Goal: Information Seeking & Learning: Learn about a topic

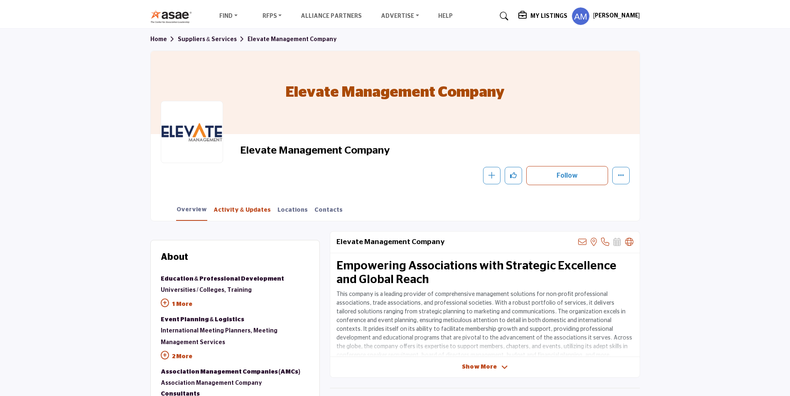
click at [237, 214] on link "Activity & Updates" at bounding box center [242, 213] width 58 height 15
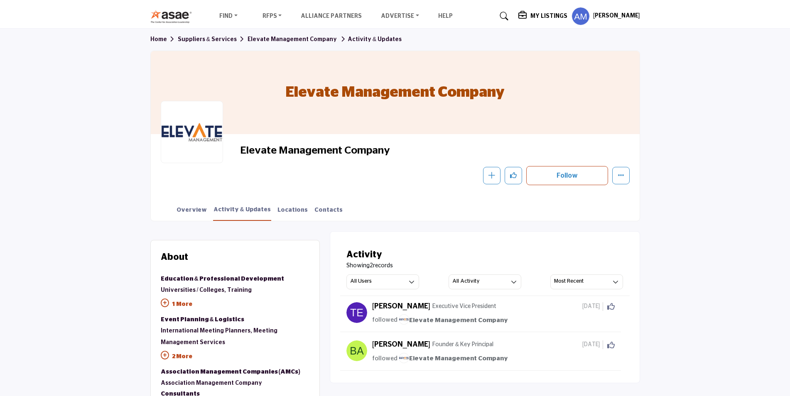
click at [281, 204] on div "Overview Activity & Updates Locations Contacts" at bounding box center [406, 208] width 468 height 26
click at [281, 207] on link "Locations" at bounding box center [292, 213] width 31 height 15
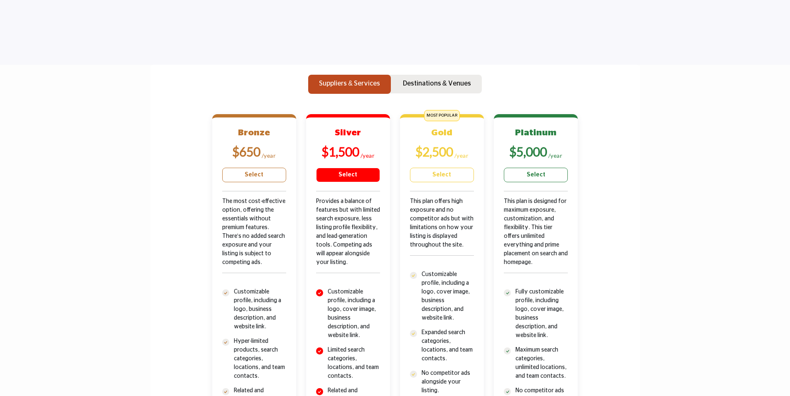
scroll to position [208, 0]
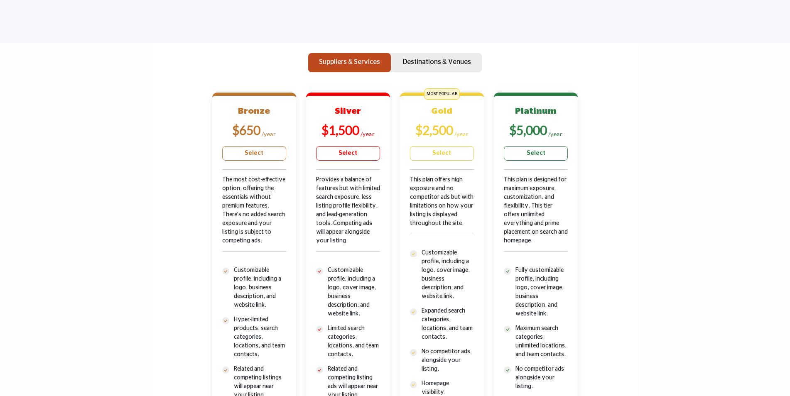
click at [430, 64] on p "Destinations & Venues" at bounding box center [437, 62] width 68 height 10
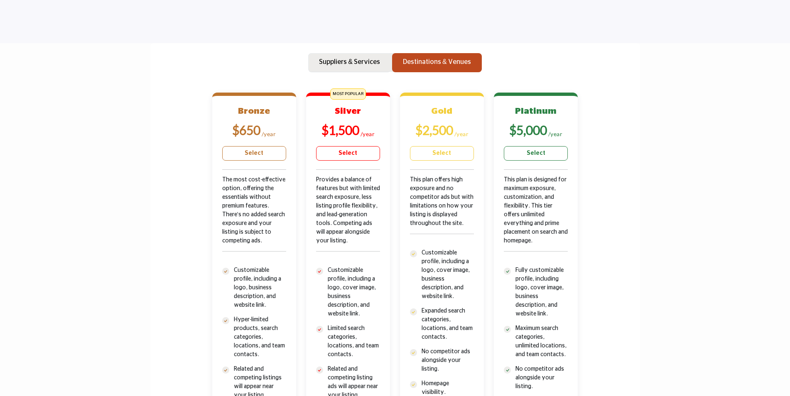
click at [359, 60] on p "Suppliers & Services" at bounding box center [349, 62] width 61 height 10
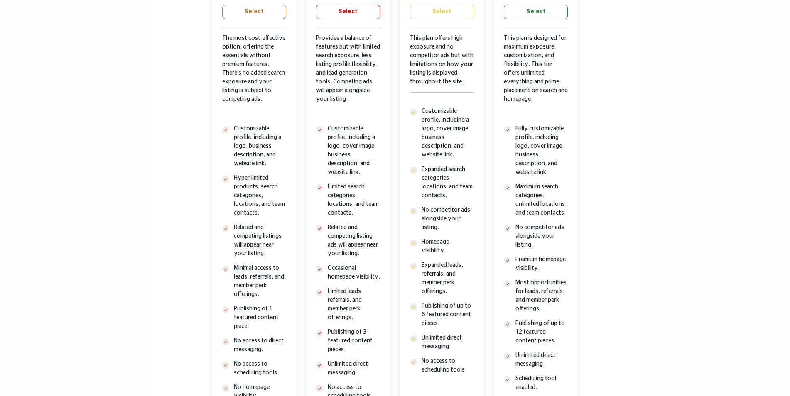
scroll to position [332, 0]
